Goal: Information Seeking & Learning: Understand process/instructions

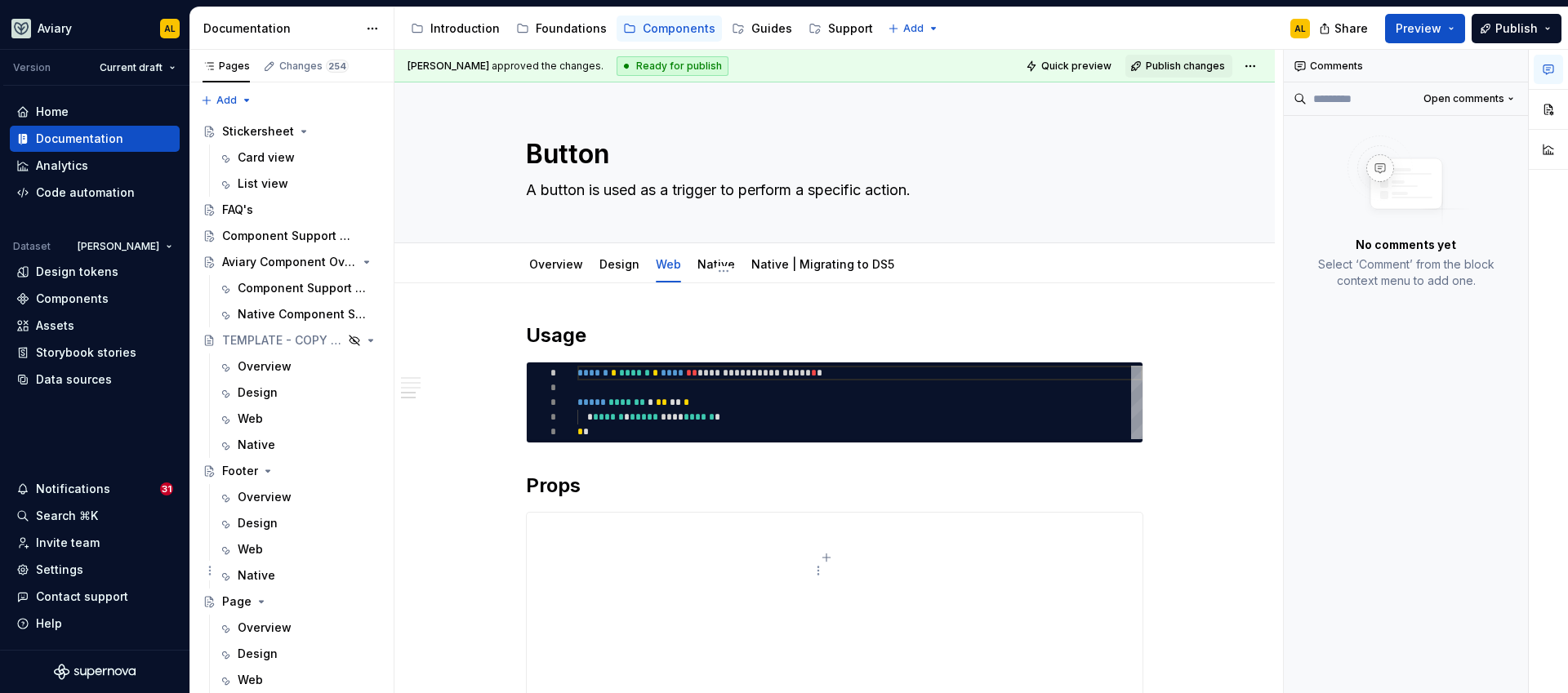
scroll to position [1964, 0]
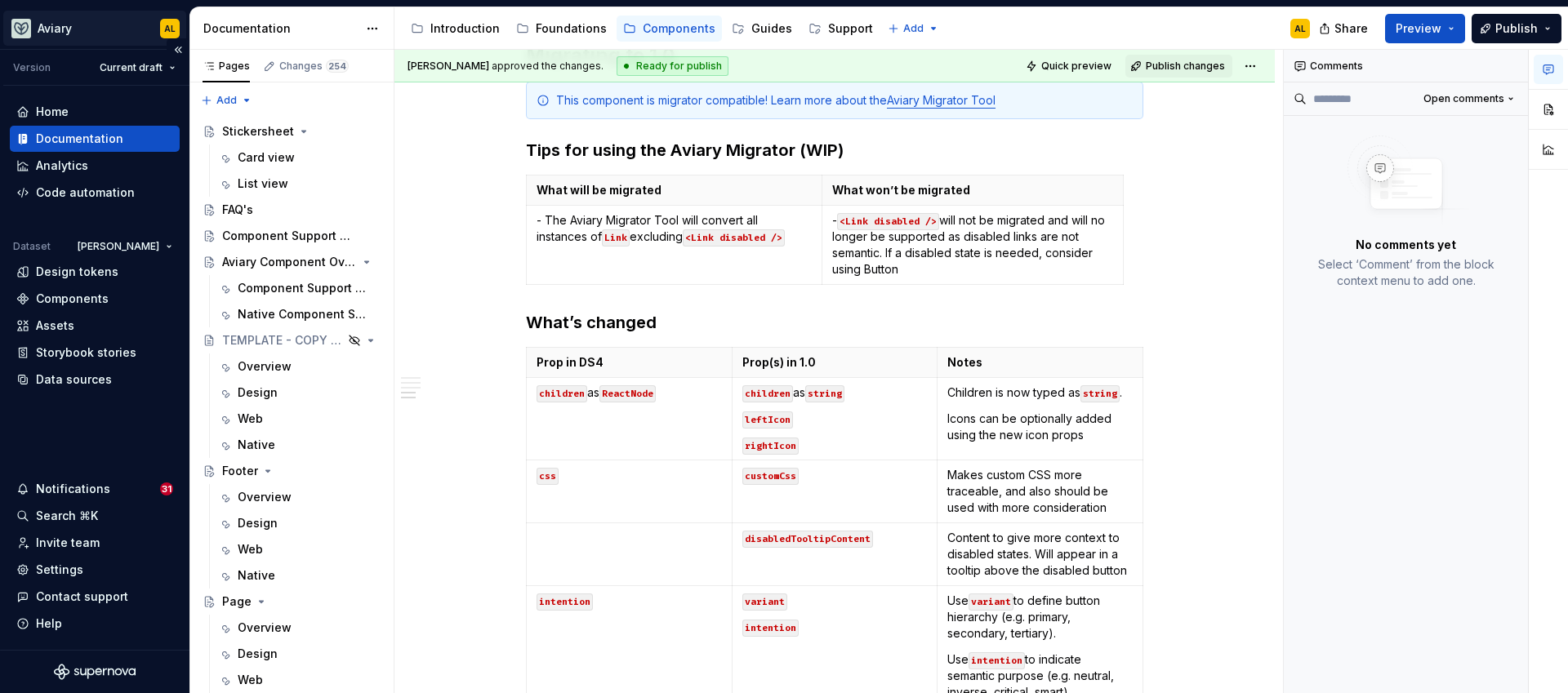
type textarea "*"
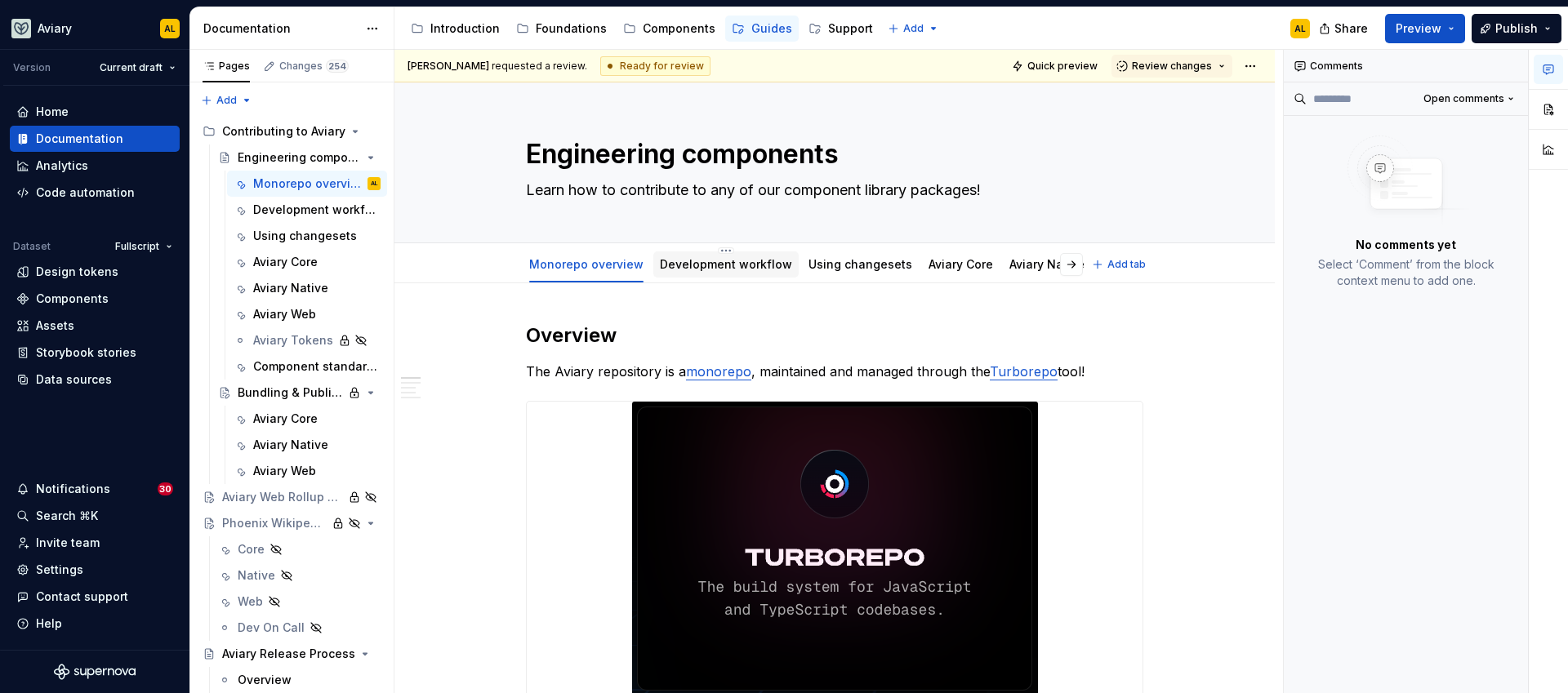
click at [751, 263] on link "Development workflow" at bounding box center [726, 264] width 132 height 14
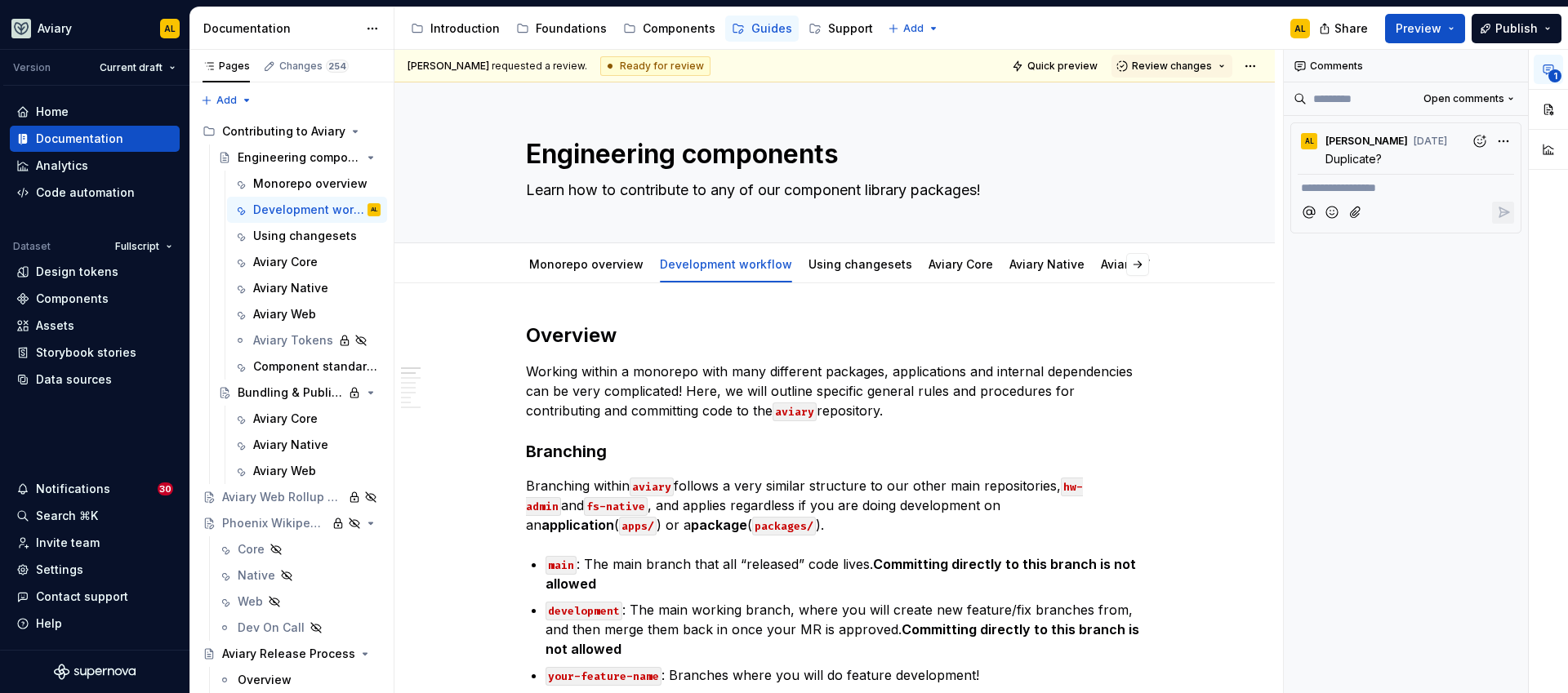
type textarea "*"
